Goal: Task Accomplishment & Management: Manage account settings

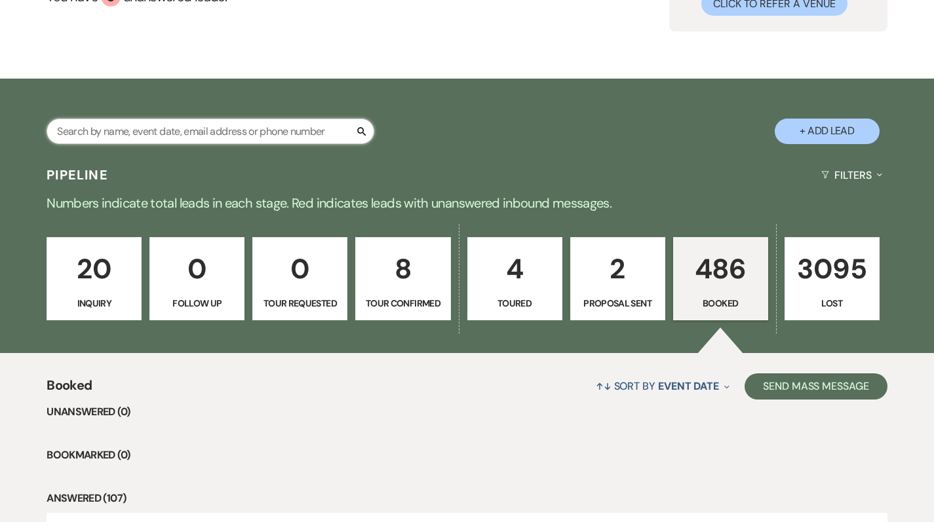
click at [232, 139] on input "text" at bounding box center [211, 132] width 328 height 26
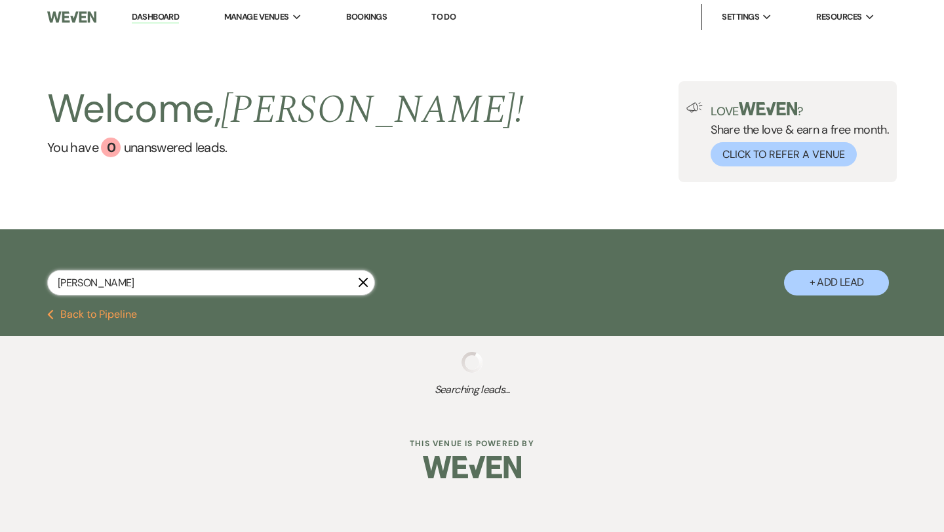
type input "[PERSON_NAME]"
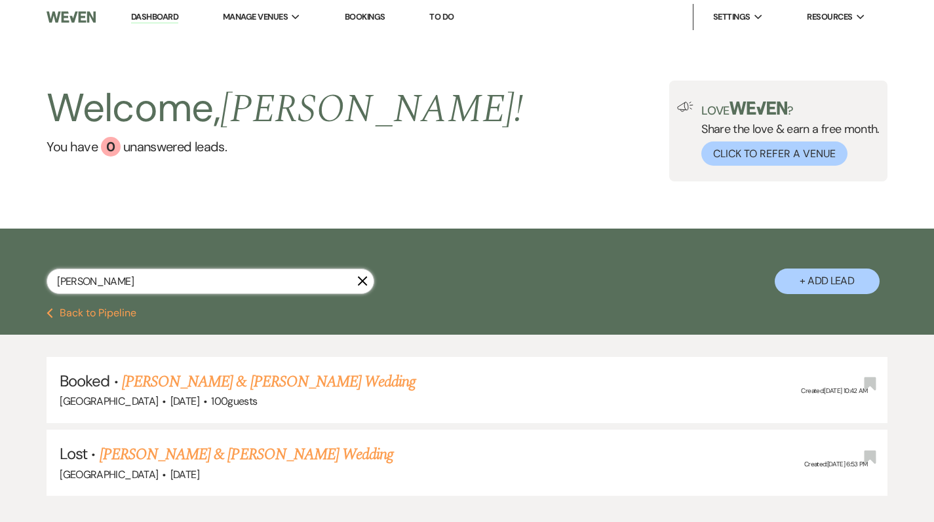
scroll to position [81, 0]
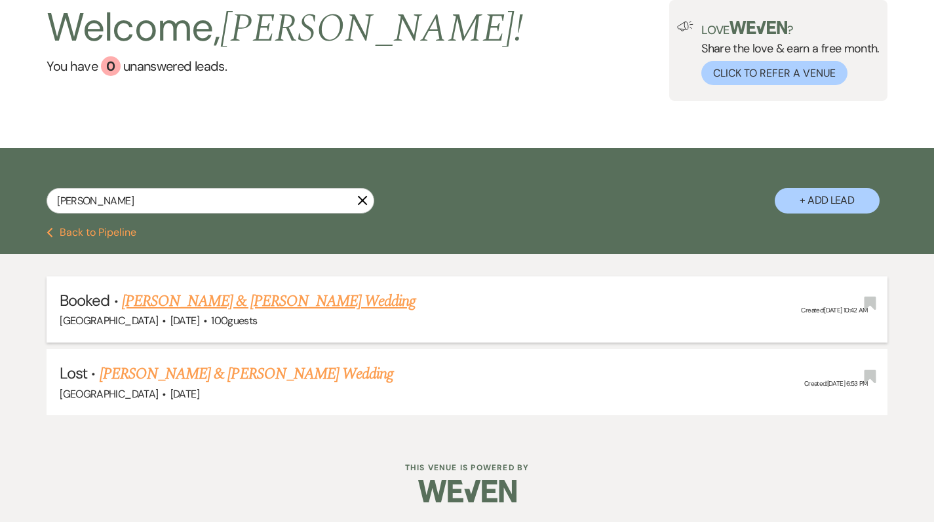
click at [227, 297] on link "[PERSON_NAME] & [PERSON_NAME] Wedding" at bounding box center [269, 302] width 294 height 24
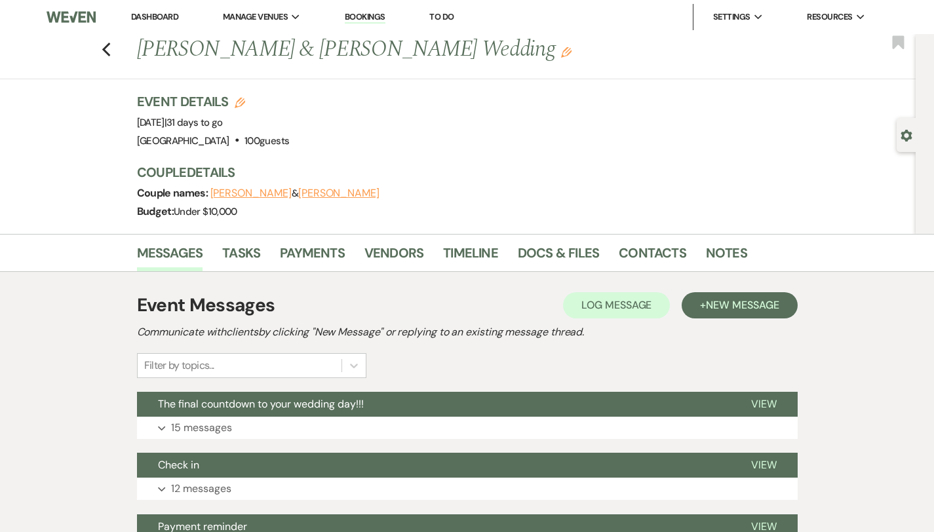
scroll to position [10, 0]
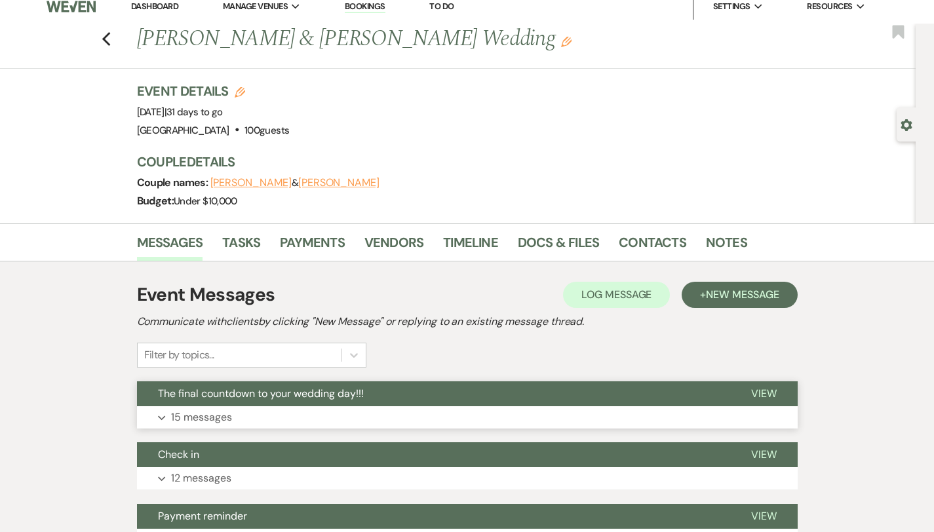
click at [185, 418] on p "15 messages" at bounding box center [201, 417] width 61 height 17
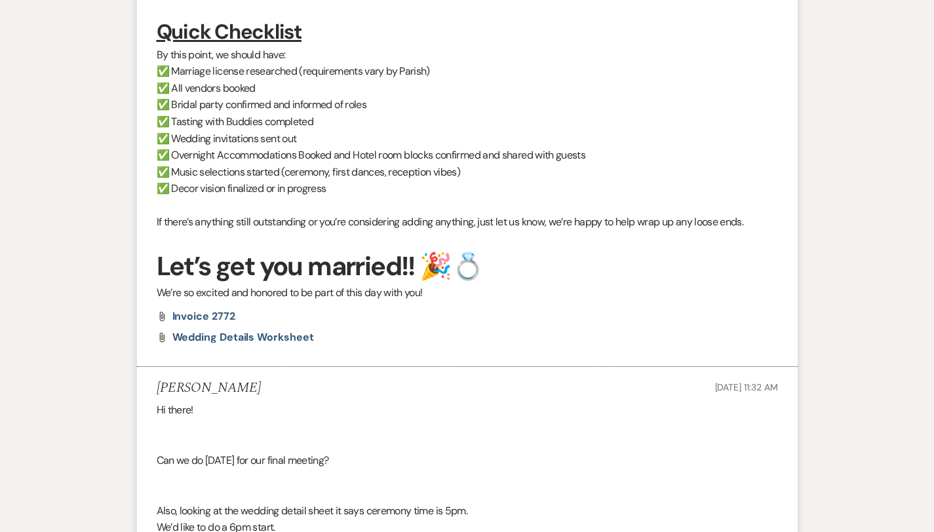
scroll to position [1127, 0]
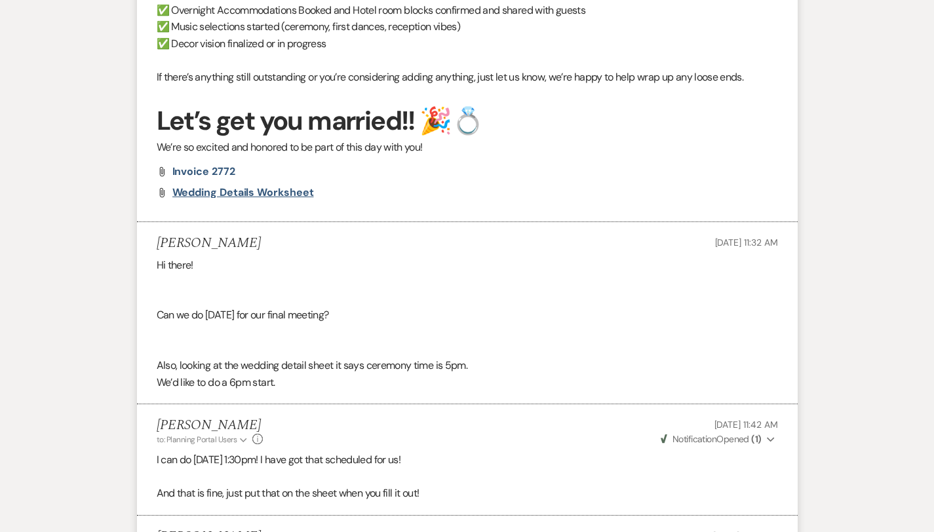
click at [188, 185] on span "wedding details worksheet" at bounding box center [243, 192] width 142 height 14
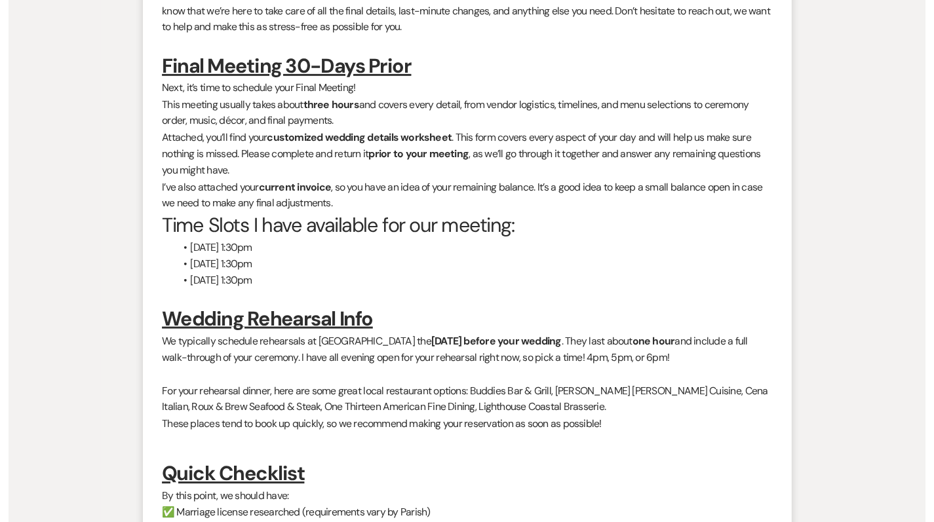
scroll to position [0, 0]
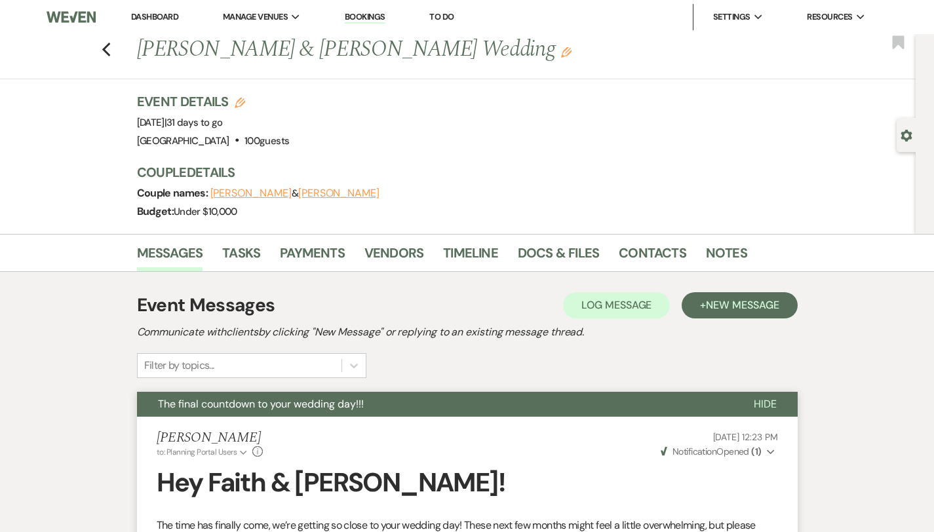
click at [149, 16] on link "Dashboard" at bounding box center [154, 16] width 47 height 11
